Goal: Find specific page/section: Find specific page/section

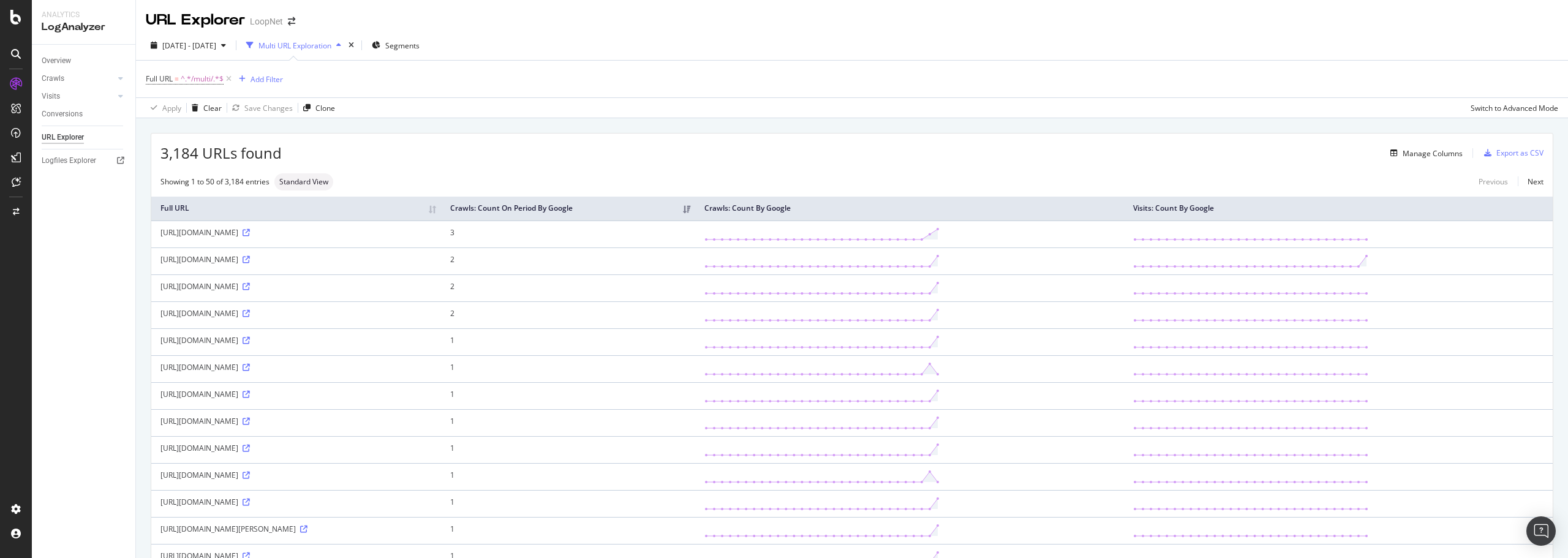
scroll to position [368, 0]
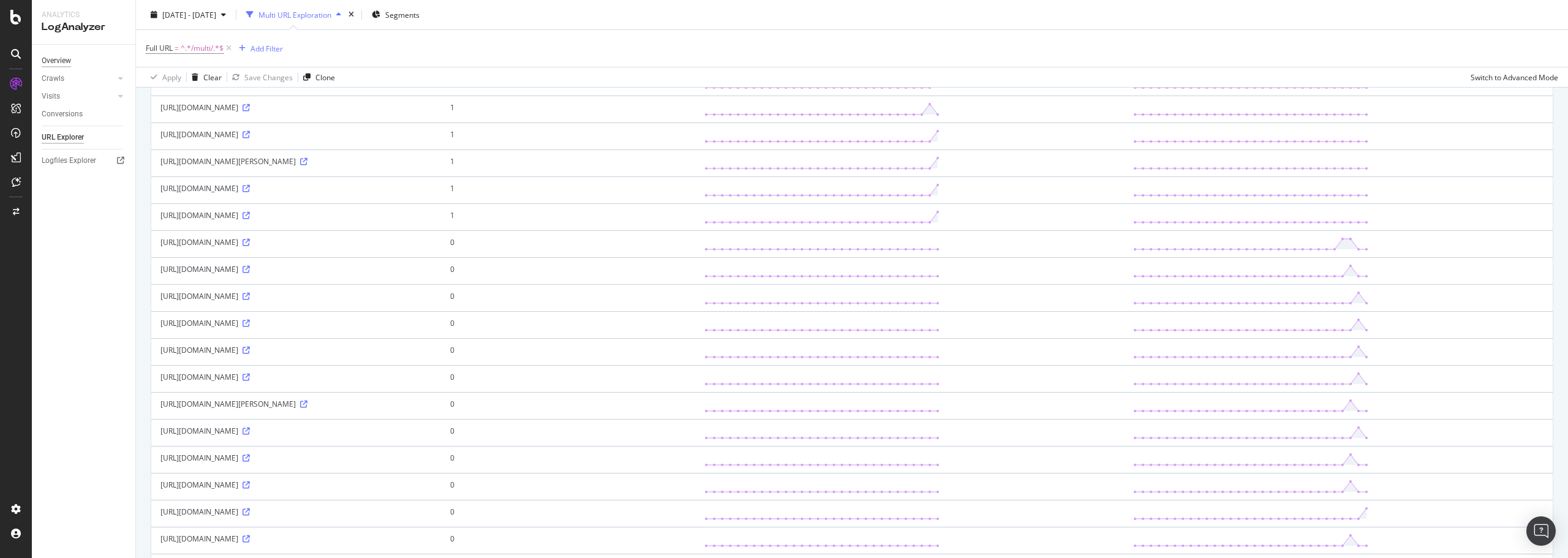
drag, startPoint x: 0, startPoint y: 0, endPoint x: 56, endPoint y: 59, distance: 81.3
click at [56, 59] on div "Overview" at bounding box center [56, 60] width 30 height 13
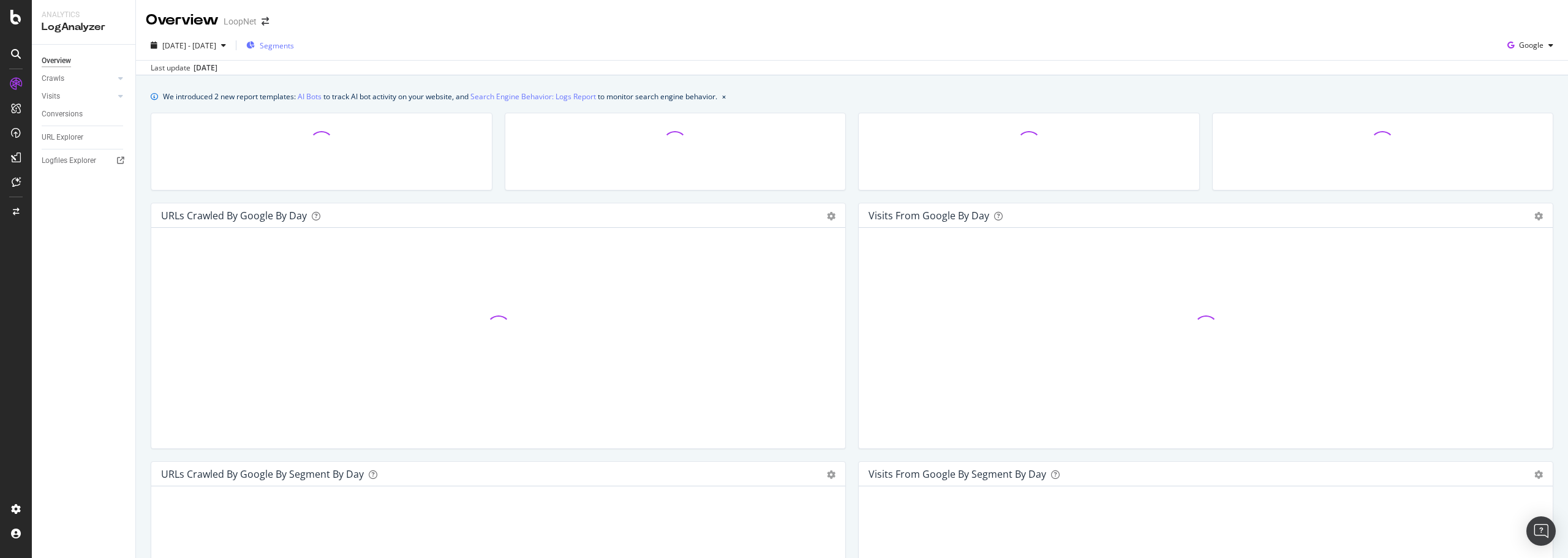
click at [294, 42] on span "Segments" at bounding box center [277, 45] width 34 height 10
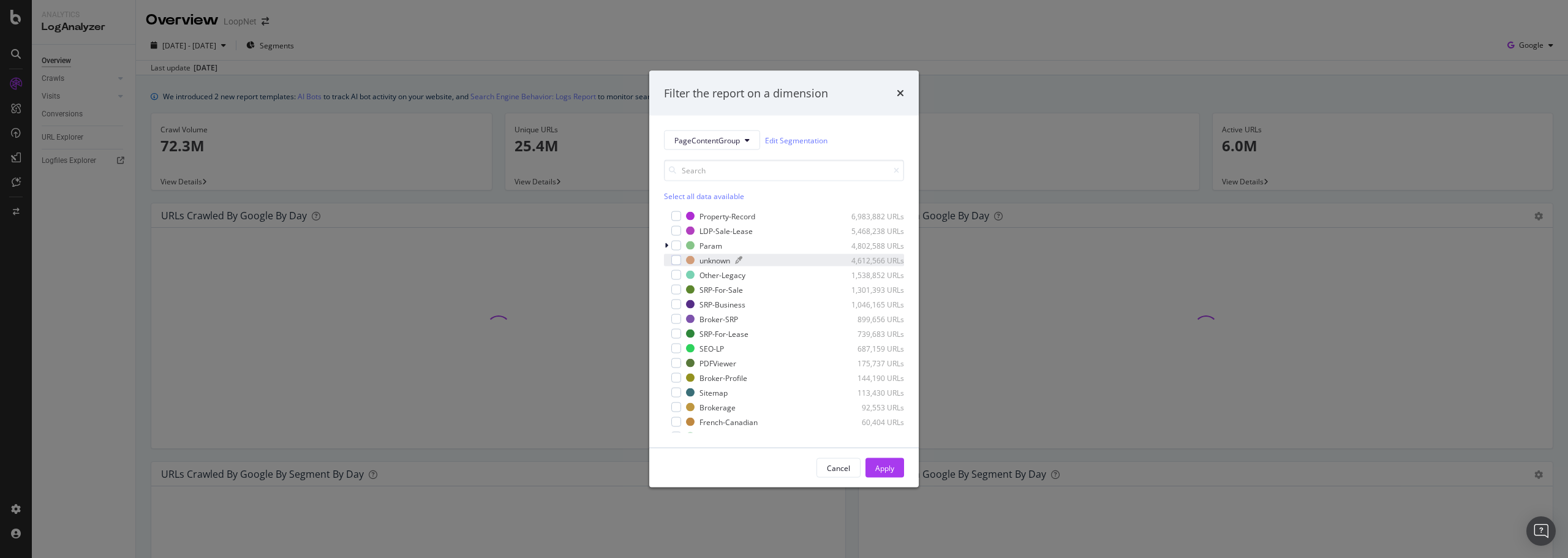
drag, startPoint x: 675, startPoint y: 243, endPoint x: 690, endPoint y: 256, distance: 19.8
click at [674, 244] on div "modal" at bounding box center [676, 245] width 10 height 10
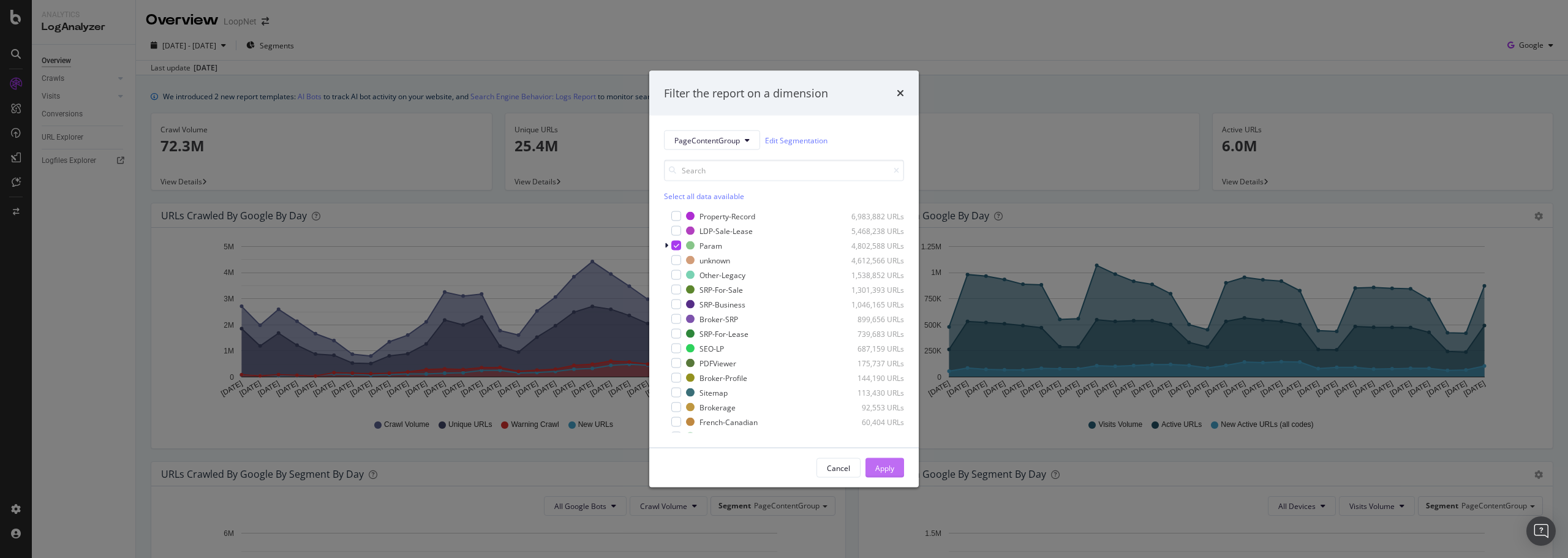
click at [876, 465] on div "Apply" at bounding box center [885, 467] width 19 height 10
